Goal: Information Seeking & Learning: Learn about a topic

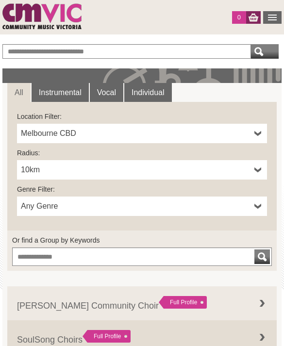
click at [157, 167] on span "10km" at bounding box center [136, 170] width 230 height 12
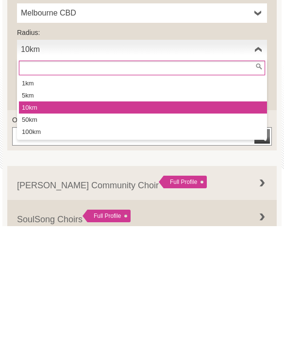
click at [215, 164] on span "10km" at bounding box center [136, 170] width 230 height 12
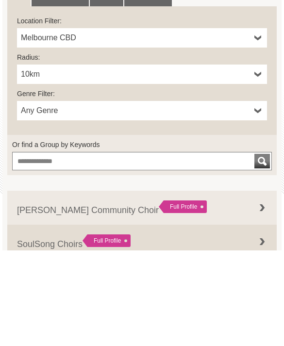
click at [208, 128] on span "Melbourne CBD" at bounding box center [136, 134] width 230 height 12
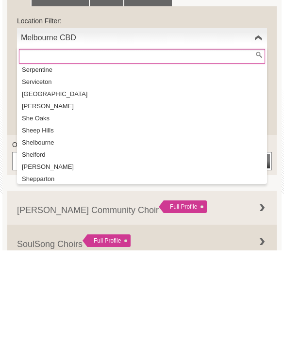
scroll to position [15941, 0]
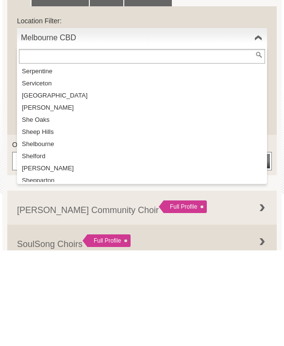
click at [208, 112] on label "Location Filter:" at bounding box center [142, 117] width 250 height 10
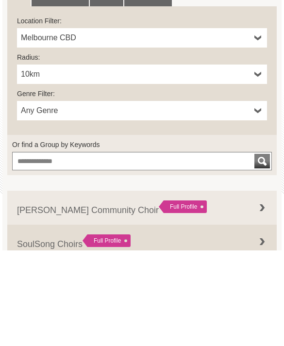
scroll to position [96, 0]
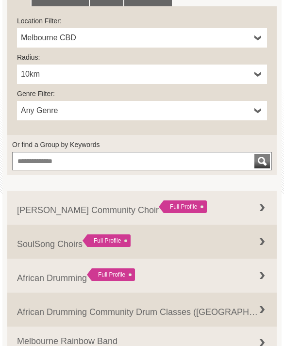
click at [199, 36] on span "Melbourne CBD" at bounding box center [136, 38] width 230 height 12
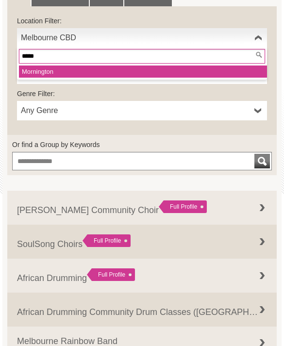
type input "*****"
click at [130, 76] on li "Morni ngton" at bounding box center [143, 72] width 248 height 12
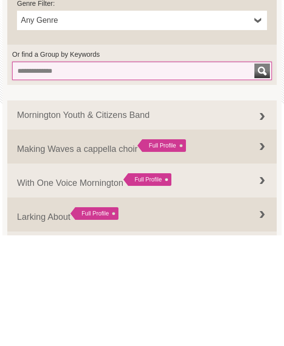
scroll to position [77, 0]
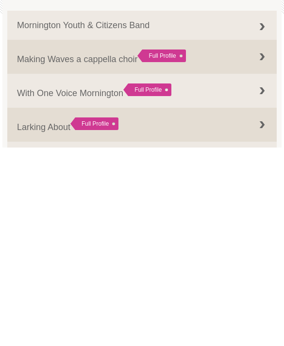
click at [260, 216] on div at bounding box center [262, 225] width 19 height 19
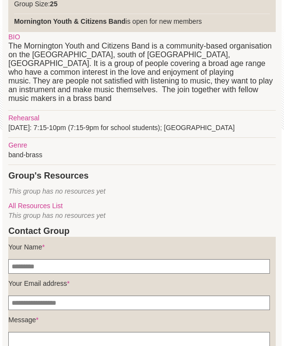
scroll to position [156, 0]
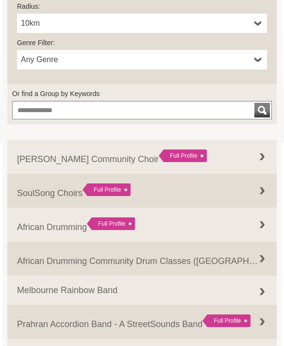
scroll to position [146, 0]
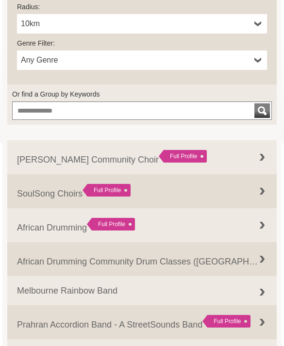
click at [272, 167] on link "Elwood Community Choir Full Profile (Distance: 0.6 km ) Loc: Elwood , Genre: ," at bounding box center [142, 157] width 270 height 34
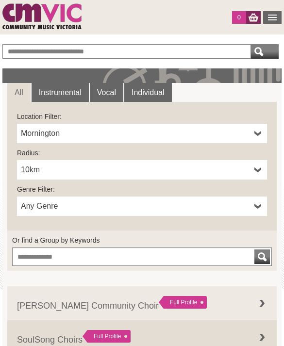
click at [80, 99] on link "Instrumental" at bounding box center [60, 92] width 57 height 19
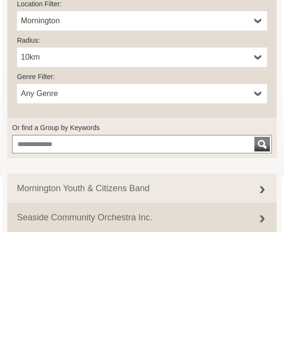
scroll to position [115, 0]
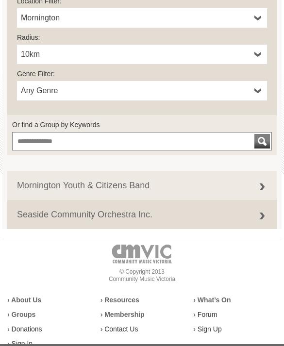
click at [265, 217] on div at bounding box center [262, 216] width 19 height 19
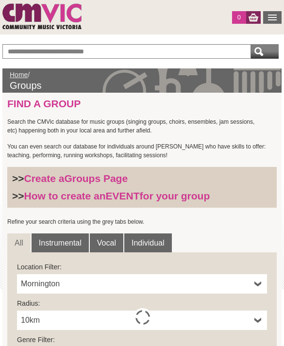
scroll to position [147, 0]
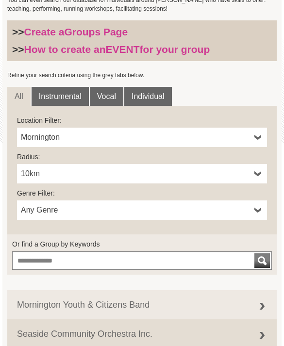
click at [134, 146] on link "Mornington" at bounding box center [142, 137] width 250 height 19
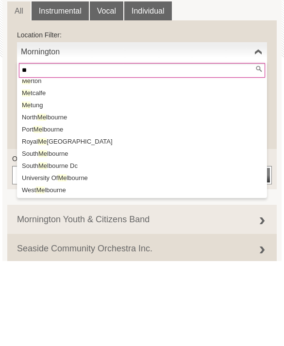
scroll to position [0, 0]
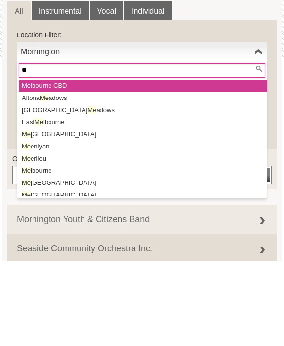
type input "**"
click at [233, 165] on li "Me lbourne CBD" at bounding box center [143, 171] width 248 height 12
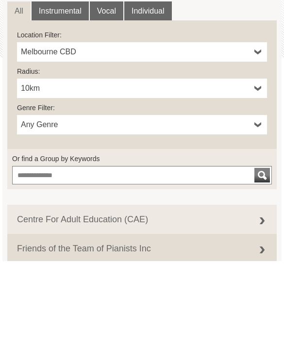
click at [249, 164] on link "10km" at bounding box center [142, 173] width 250 height 19
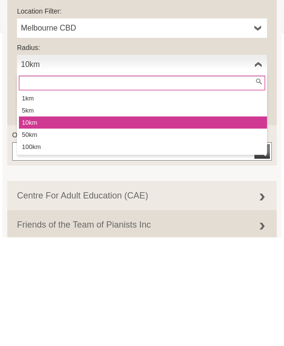
click at [175, 238] on li "50km" at bounding box center [143, 244] width 248 height 12
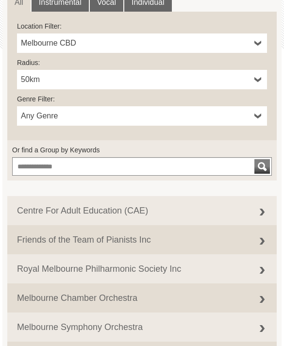
scroll to position [232, 0]
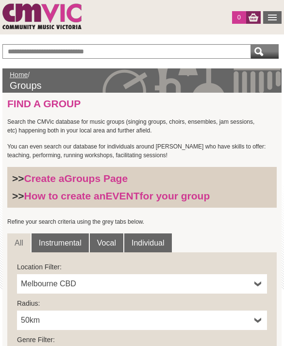
scroll to position [127, 0]
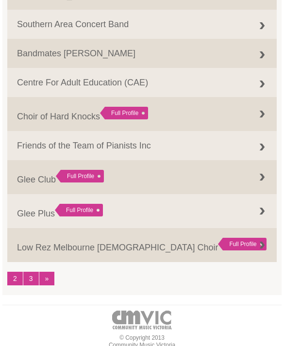
scroll to position [957, 0]
click at [14, 276] on link "2" at bounding box center [15, 279] width 16 height 14
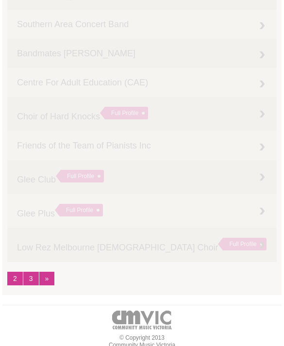
scroll to position [956, 0]
click at [25, 277] on link "3" at bounding box center [31, 279] width 16 height 14
click at [15, 277] on link "2" at bounding box center [15, 279] width 16 height 14
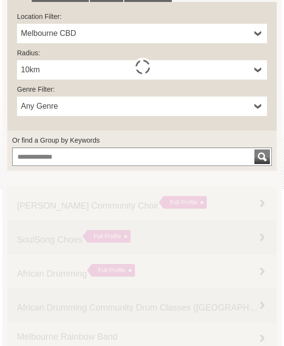
scroll to position [0, 0]
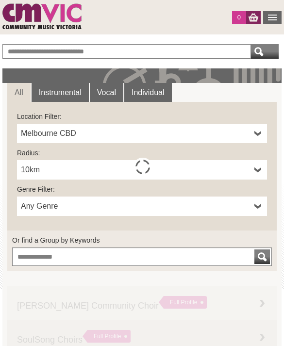
click at [115, 169] on span "10km" at bounding box center [136, 170] width 230 height 12
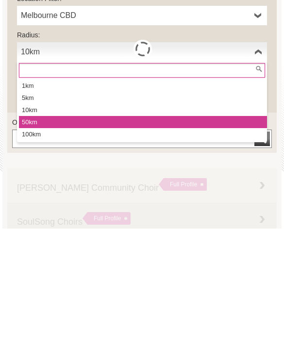
click at [110, 234] on li "50km" at bounding box center [143, 240] width 248 height 12
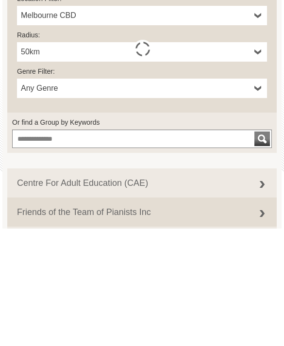
click at [258, 236] on label "Or find a Group by Keywords" at bounding box center [142, 241] width 260 height 10
click at [251, 59] on input "Or find a Group by Keywords" at bounding box center [126, 51] width 249 height 15
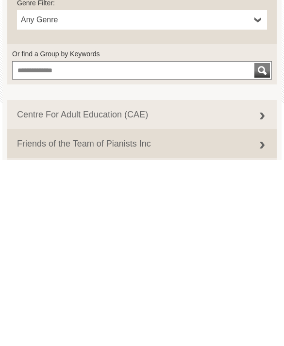
click at [148, 287] on link "Centre For Adult Education (CAE) (Distance: 0.0 km ) Loc: Melbouren , Genre: Si…" at bounding box center [142, 301] width 270 height 29
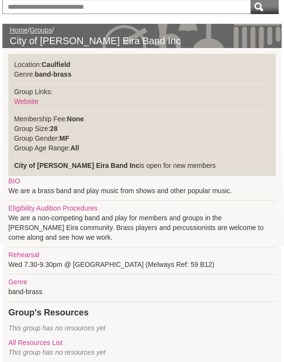
scroll to position [44, 0]
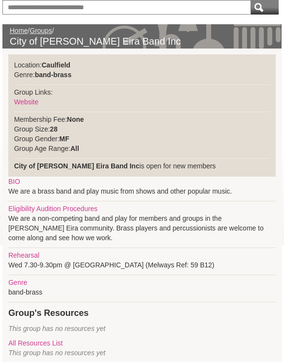
click at [31, 101] on link "Website" at bounding box center [26, 102] width 24 height 8
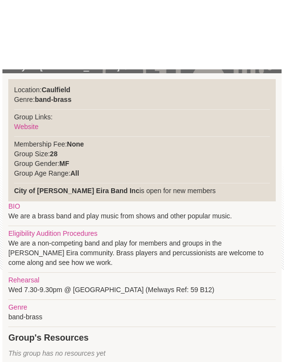
scroll to position [0, 0]
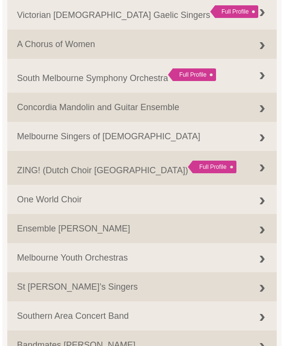
scroll to position [665, 0]
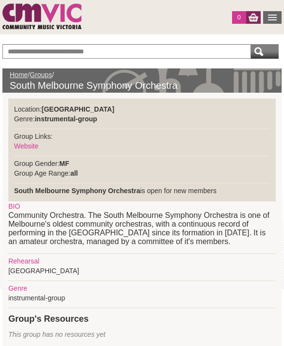
click at [38, 150] on link "Website" at bounding box center [26, 146] width 24 height 8
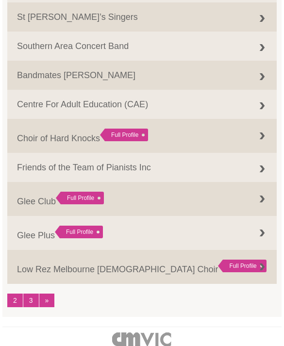
scroll to position [938, 0]
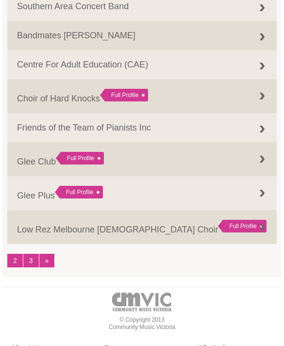
click at [18, 254] on link "2" at bounding box center [15, 261] width 16 height 14
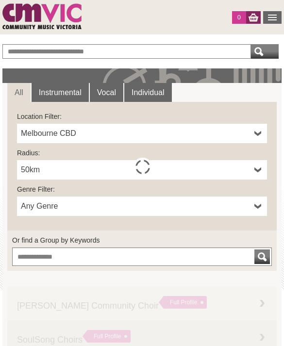
scroll to position [118, 0]
